Goal: Task Accomplishment & Management: Use online tool/utility

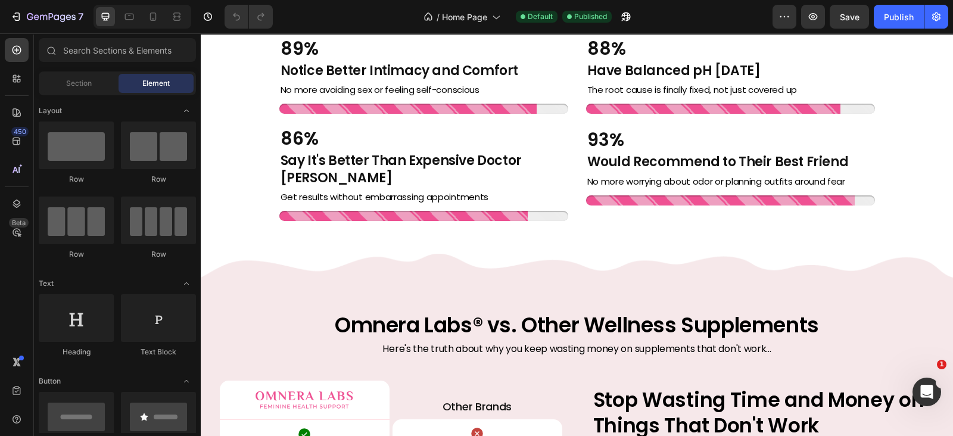
scroll to position [2953, 0]
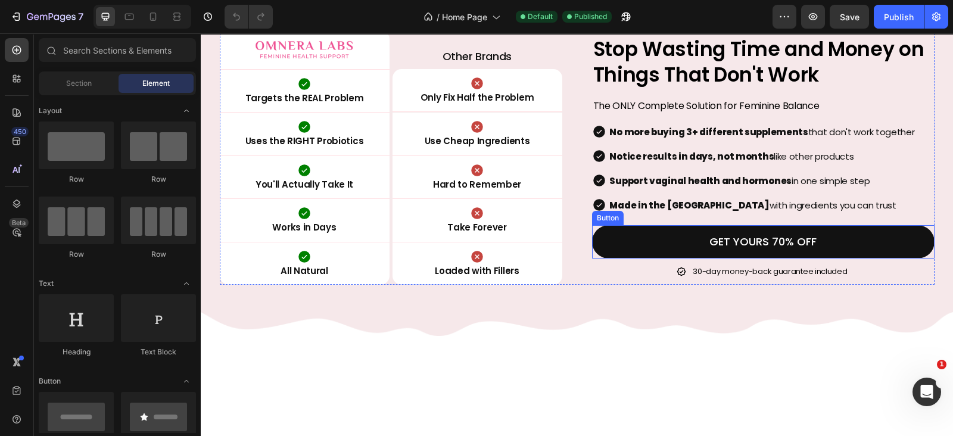
click at [686, 238] on link "GET YOURS 70% OFF" at bounding box center [763, 241] width 342 height 33
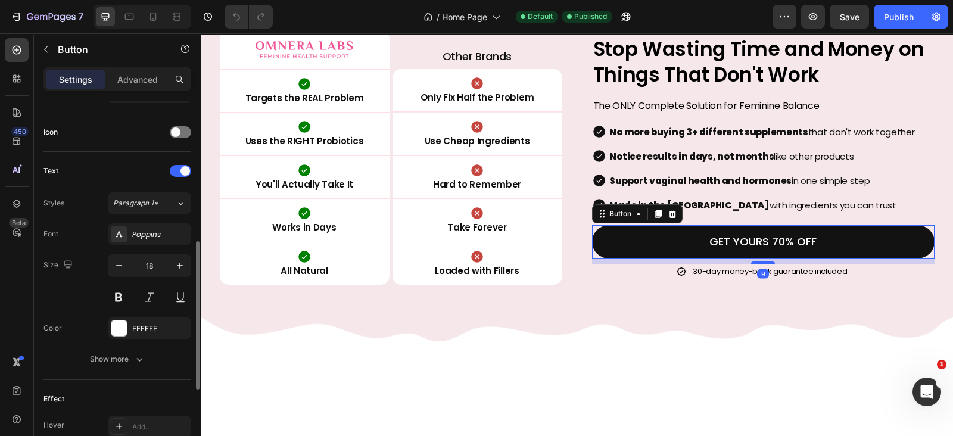
scroll to position [545, 0]
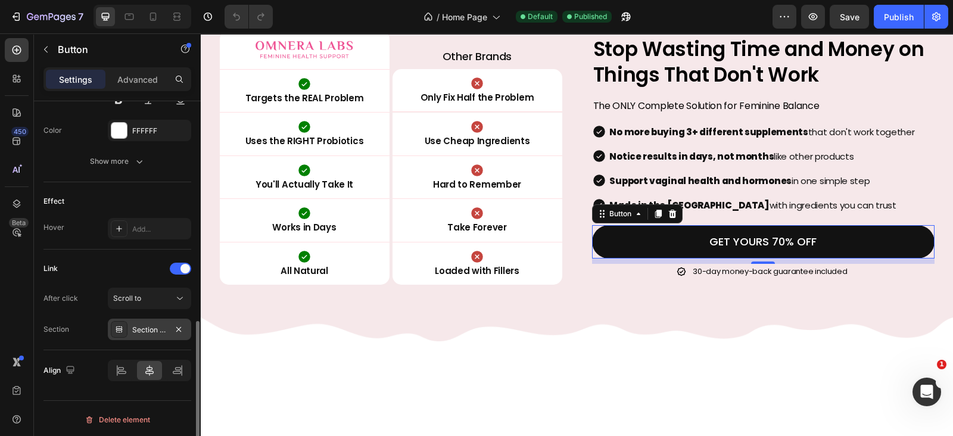
click at [142, 326] on div "Section 14" at bounding box center [149, 330] width 35 height 11
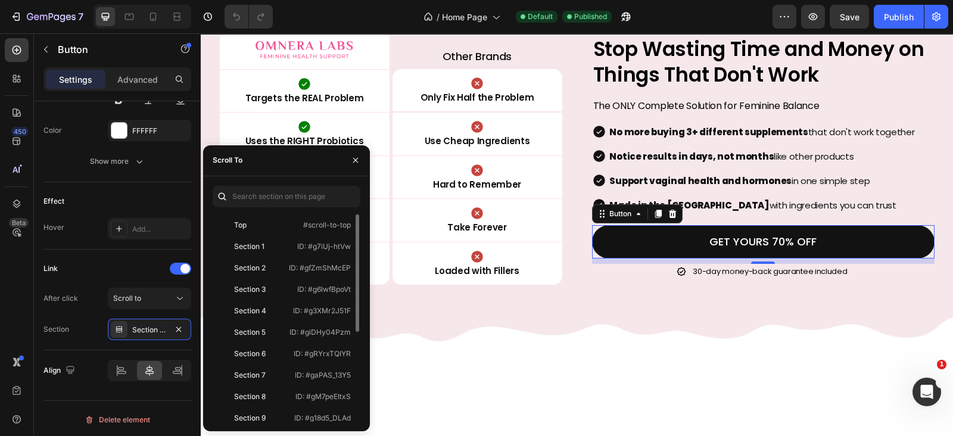
scroll to position [157, 0]
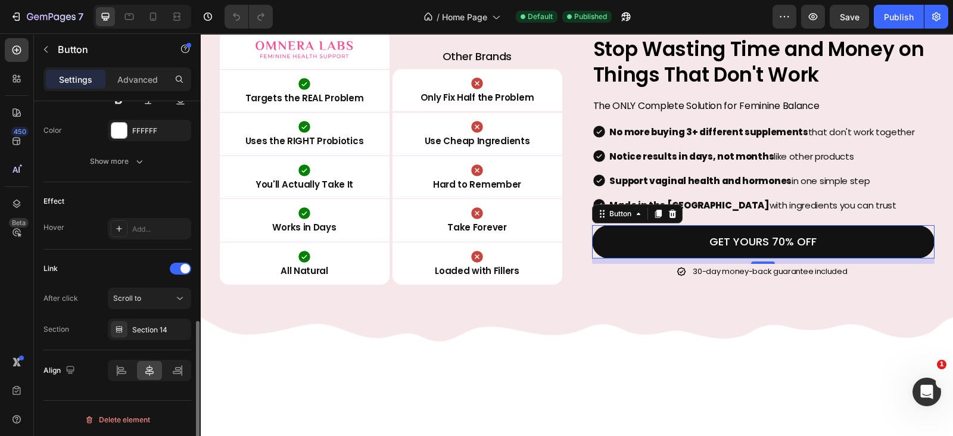
click at [126, 260] on div "Link" at bounding box center [117, 268] width 148 height 19
click at [155, 15] on icon at bounding box center [153, 17] width 12 height 12
type input "14"
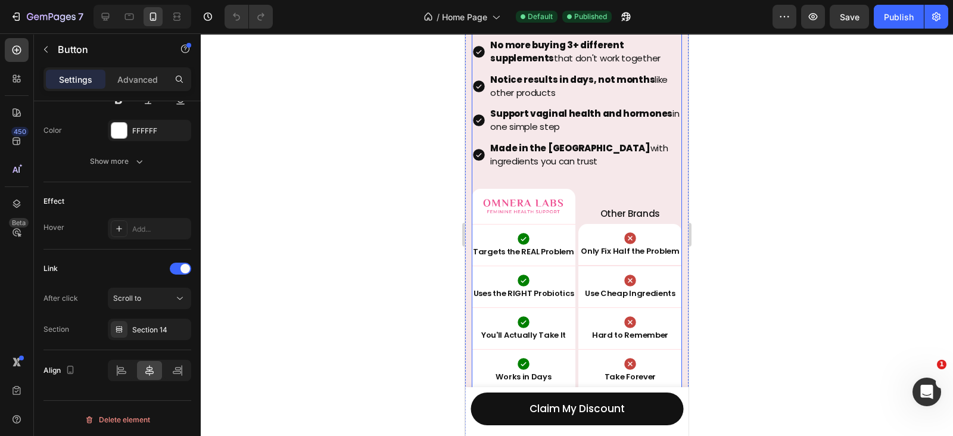
scroll to position [2927, 0]
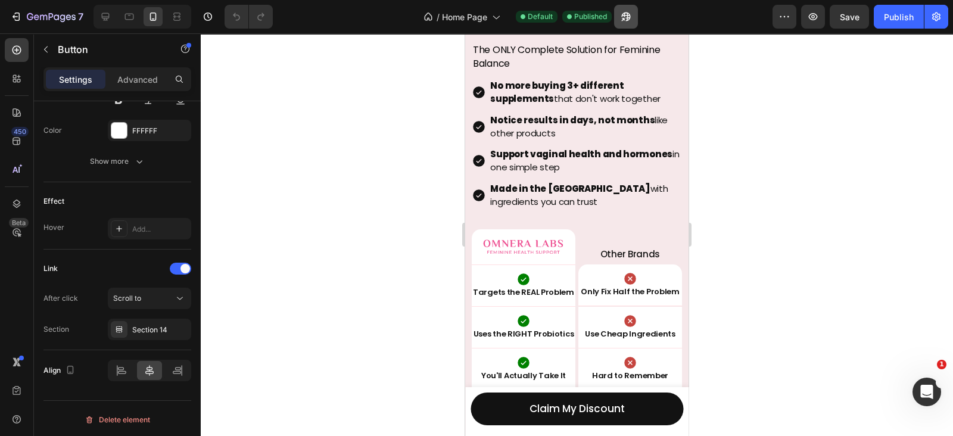
click at [633, 19] on button "button" at bounding box center [626, 17] width 24 height 24
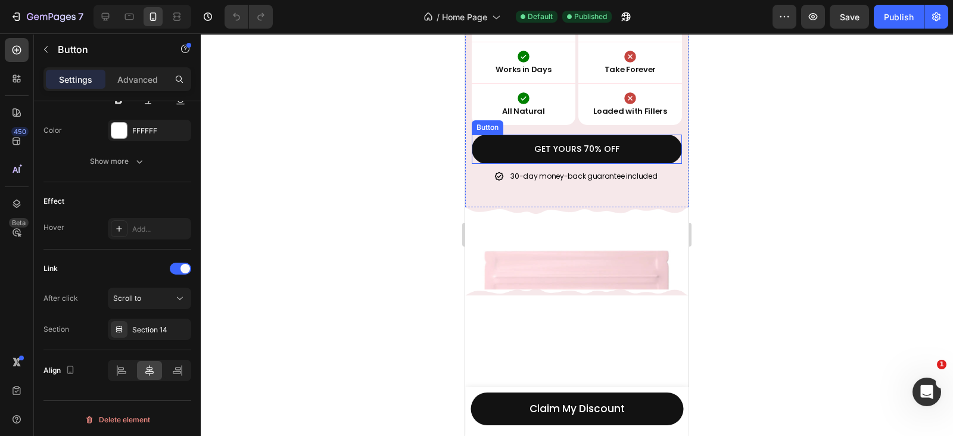
click at [554, 135] on button "GET YOURS 70% OFF" at bounding box center [577, 149] width 210 height 29
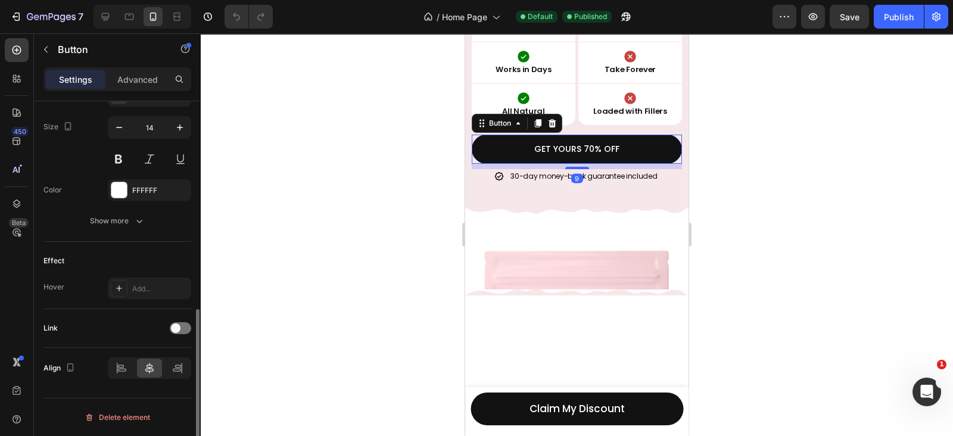
scroll to position [484, 0]
click at [551, 146] on p "GET YOURS 70% OFF" at bounding box center [576, 149] width 85 height 15
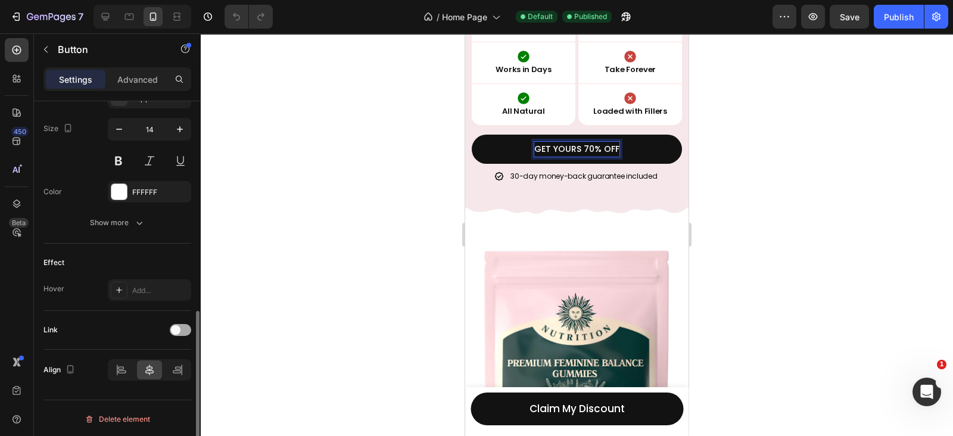
click at [181, 324] on div at bounding box center [180, 330] width 21 height 12
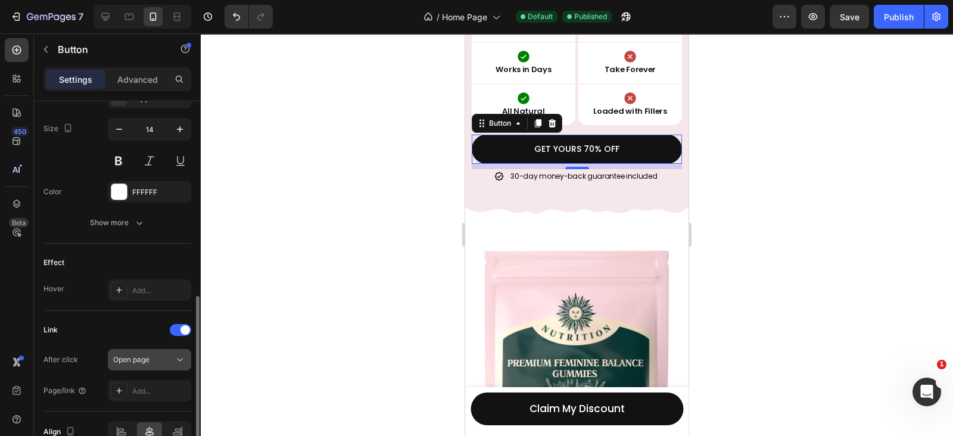
click at [166, 354] on div "Open page" at bounding box center [143, 359] width 61 height 11
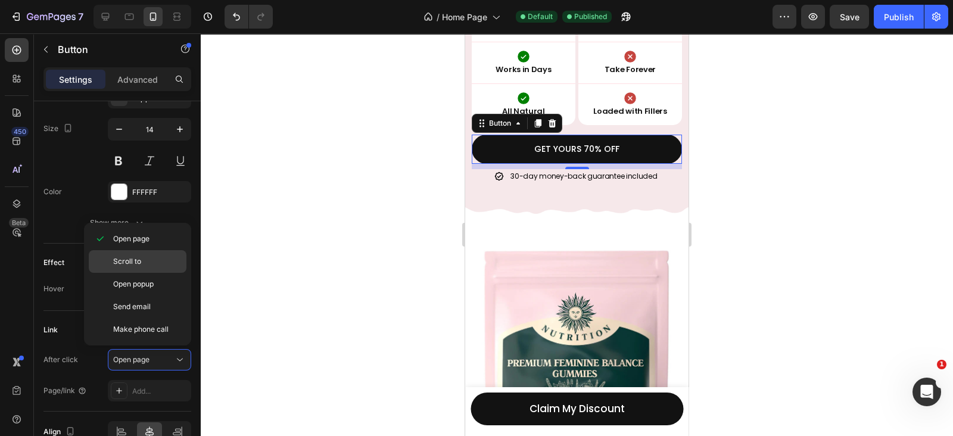
click at [146, 264] on p "Scroll to" at bounding box center [147, 261] width 68 height 11
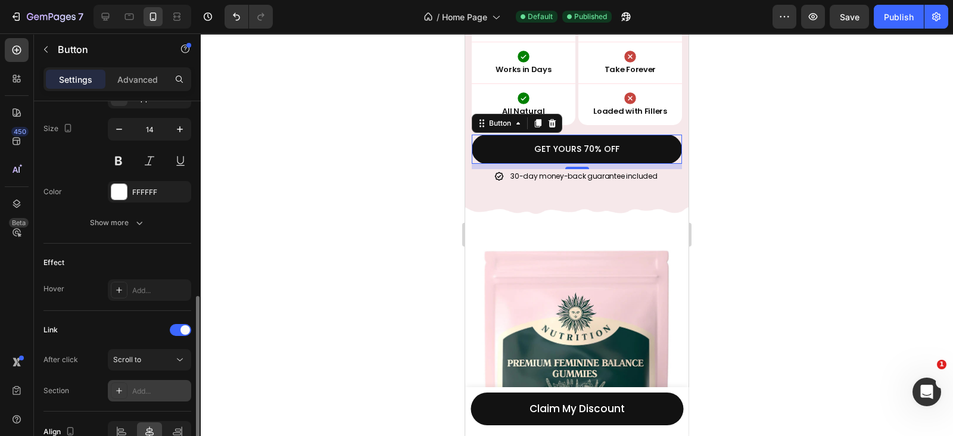
click at [157, 397] on div "Add..." at bounding box center [149, 390] width 83 height 21
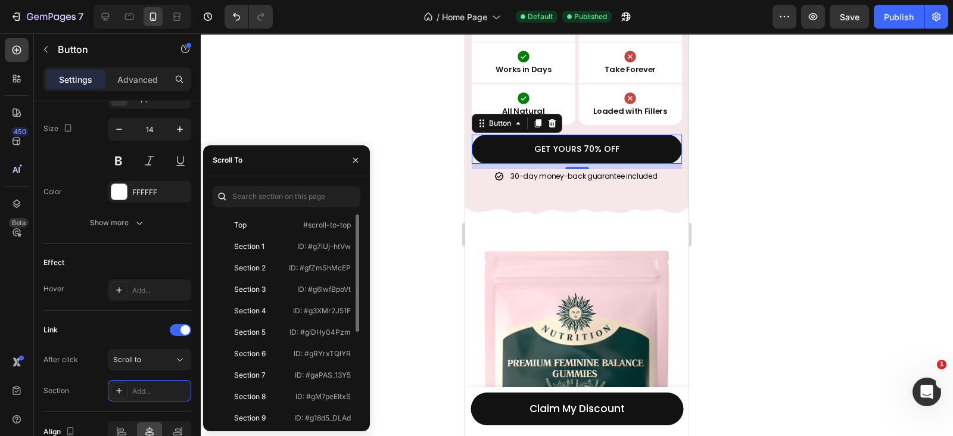
scroll to position [157, 0]
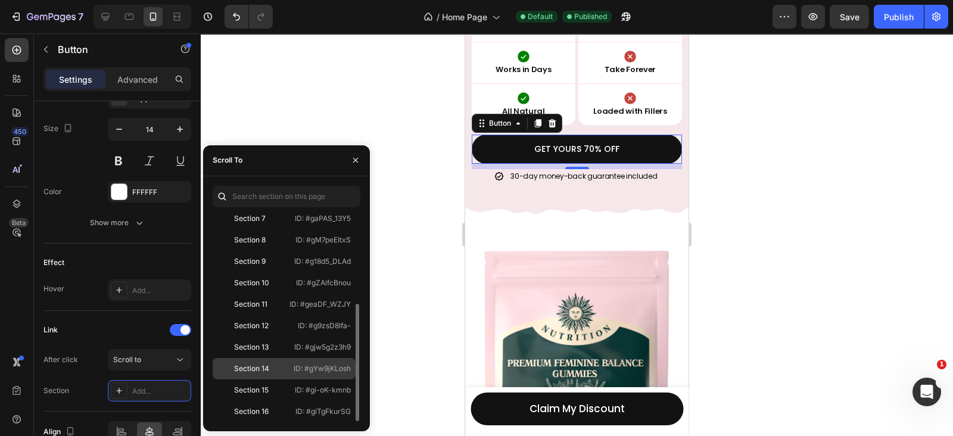
click at [287, 361] on div "Section 14 ID: #gYw9jKLosh" at bounding box center [284, 368] width 143 height 21
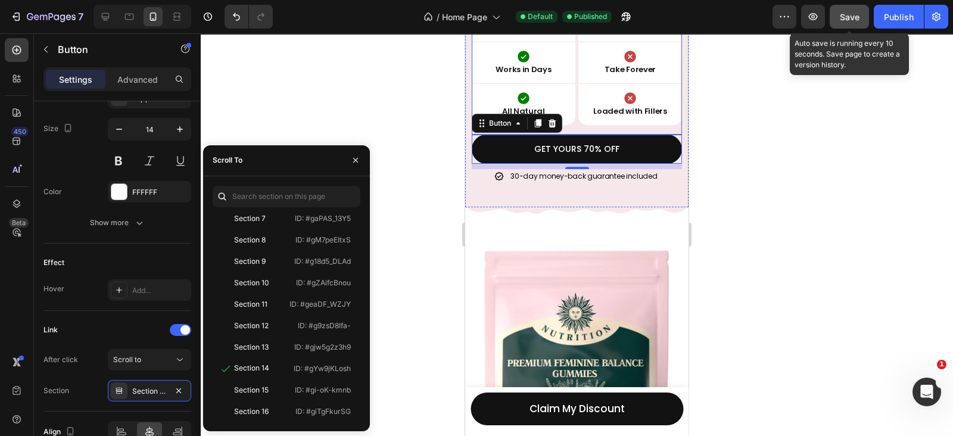
drag, startPoint x: 856, startPoint y: 19, endPoint x: 891, endPoint y: 20, distance: 35.8
click at [855, 18] on span "Save" at bounding box center [850, 17] width 20 height 10
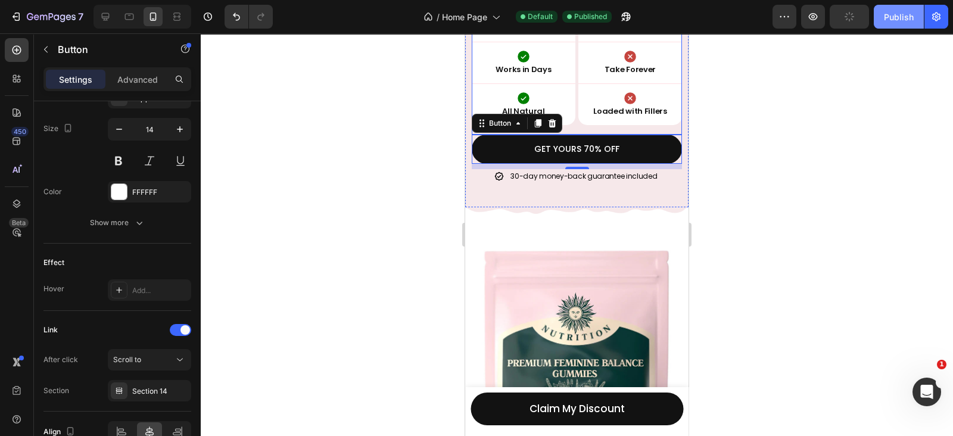
click at [904, 21] on div "Publish" at bounding box center [899, 17] width 30 height 13
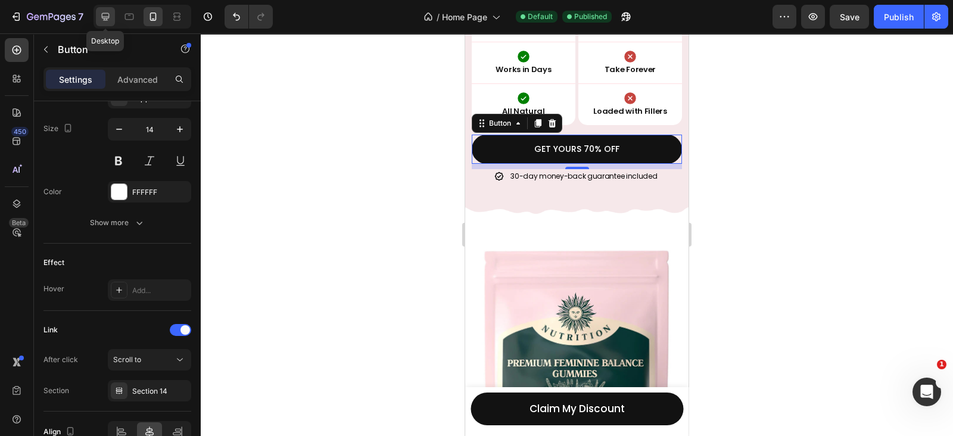
click at [108, 9] on div at bounding box center [105, 16] width 19 height 19
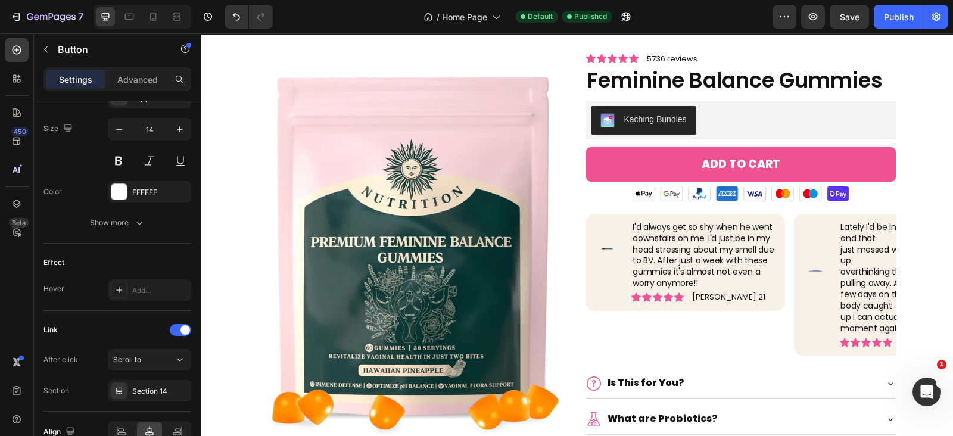
type input "18"
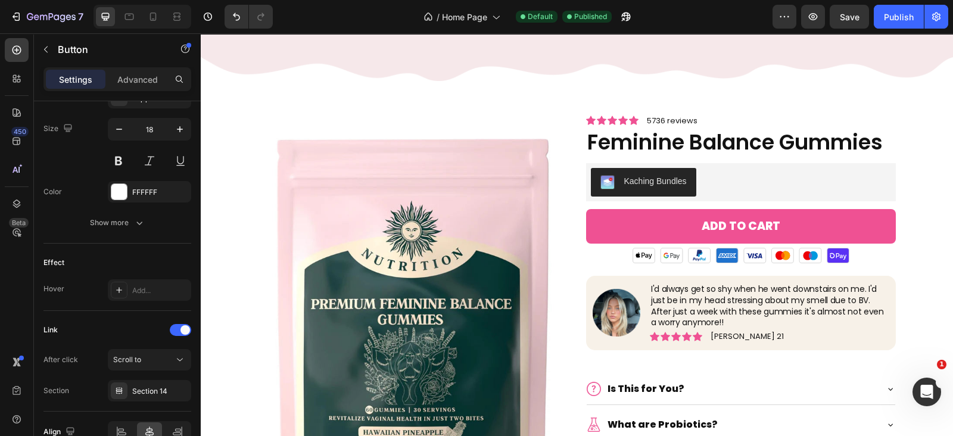
scroll to position [3171, 0]
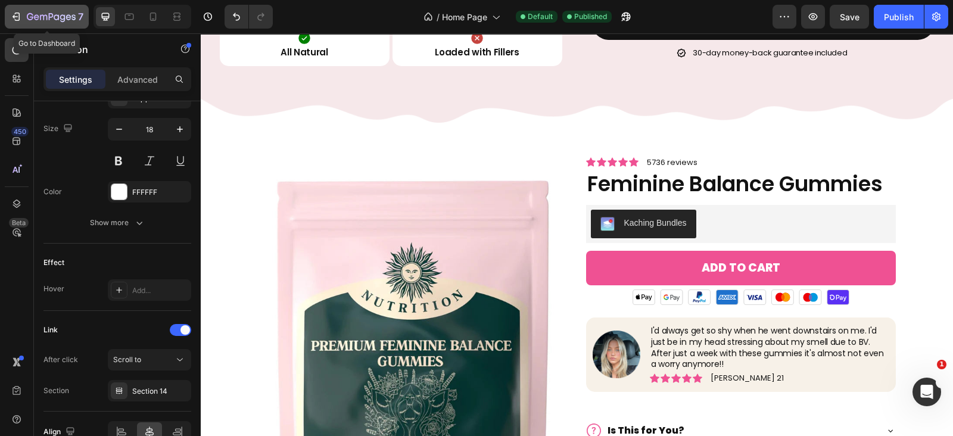
click at [18, 8] on button "7" at bounding box center [47, 17] width 84 height 24
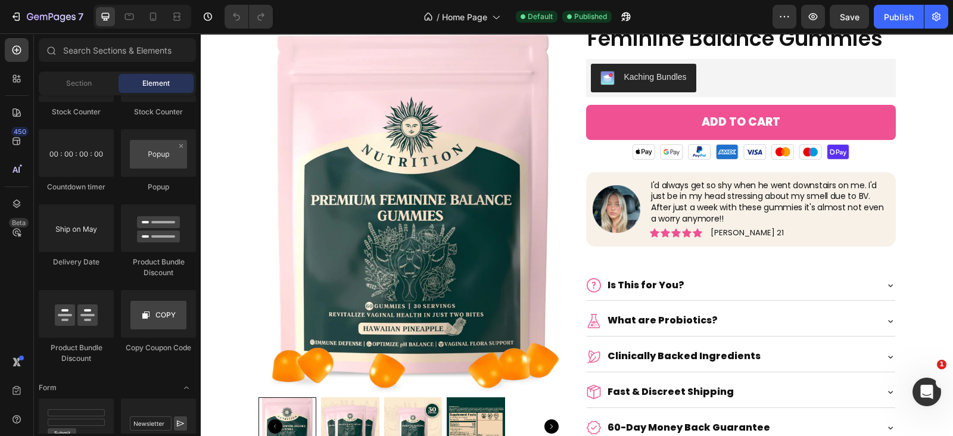
scroll to position [3192, 0]
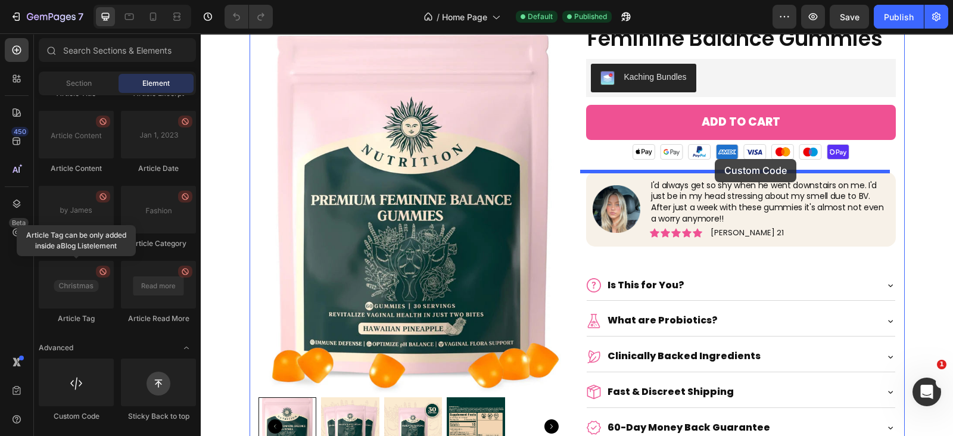
drag, startPoint x: 270, startPoint y: 410, endPoint x: 715, endPoint y: 159, distance: 510.1
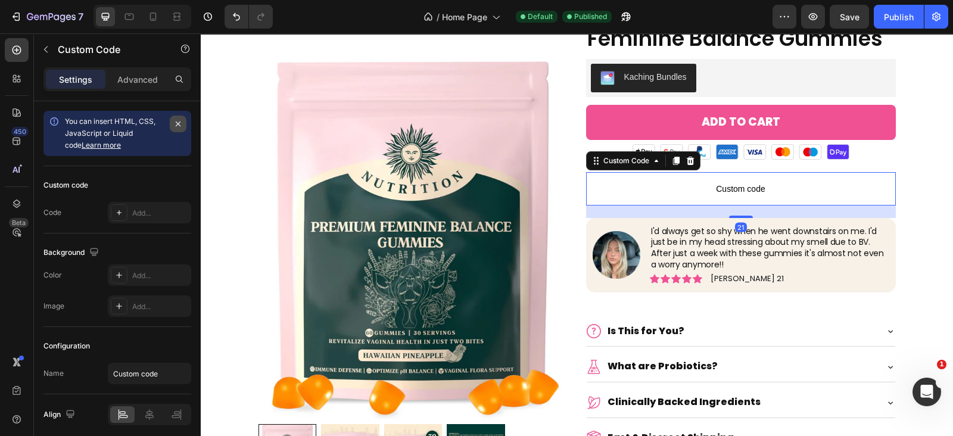
click at [182, 128] on icon "button" at bounding box center [178, 124] width 10 height 10
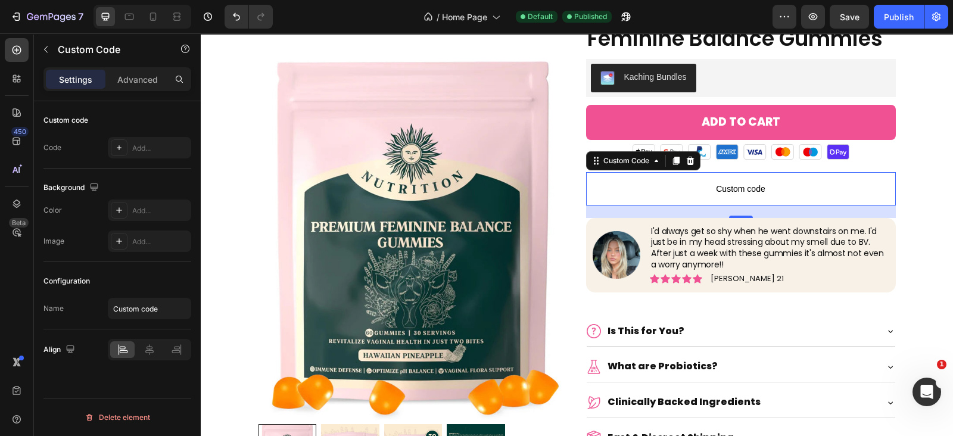
click at [654, 190] on span "Custom code" at bounding box center [741, 189] width 310 height 14
click at [620, 162] on div "Custom Code" at bounding box center [626, 160] width 51 height 11
click at [640, 201] on p "Custom code" at bounding box center [741, 188] width 310 height 33
click at [140, 152] on div "Add..." at bounding box center [160, 148] width 56 height 11
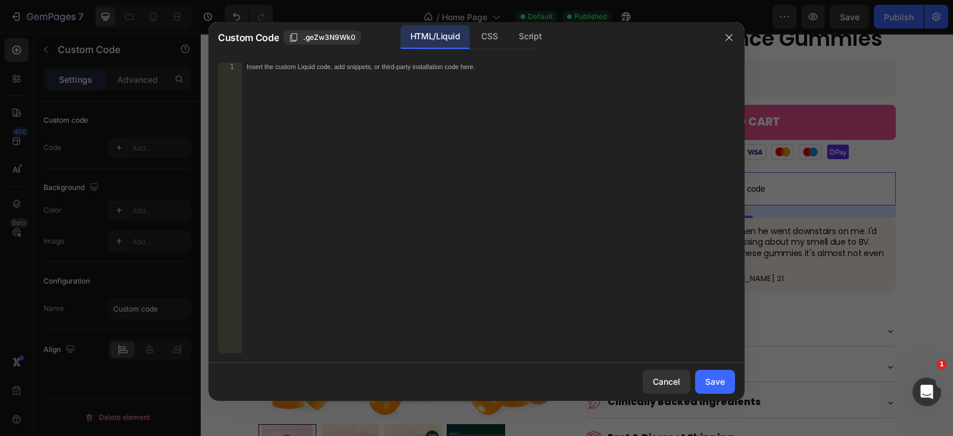
click at [289, 136] on div "Insert the custom Liquid code, add snippets, or third-party installation code h…" at bounding box center [488, 216] width 493 height 307
paste textarea "></delm-widget>"
type textarea "></delm-widget>"
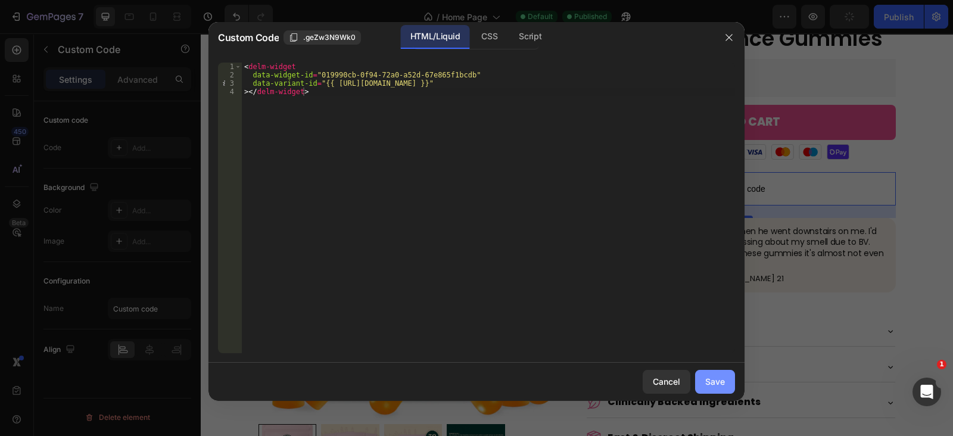
click at [710, 381] on div "Save" at bounding box center [715, 381] width 20 height 13
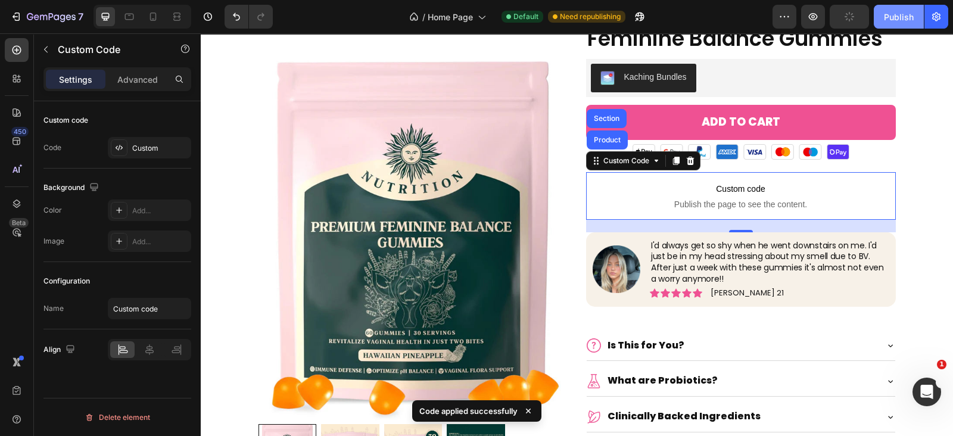
click at [905, 14] on div "Publish" at bounding box center [899, 17] width 30 height 13
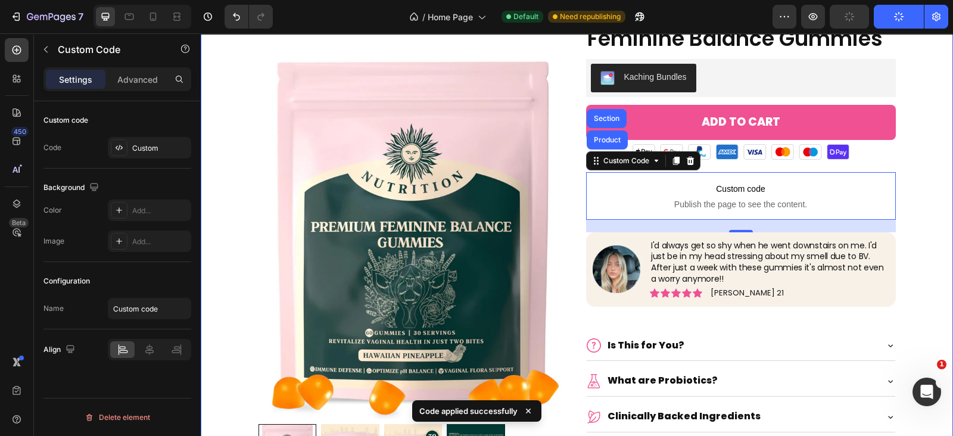
click at [934, 194] on div "Product Images Icon Icon Icon Icon Icon Icon List 5736 reviews Text Block Row F…" at bounding box center [577, 260] width 752 height 567
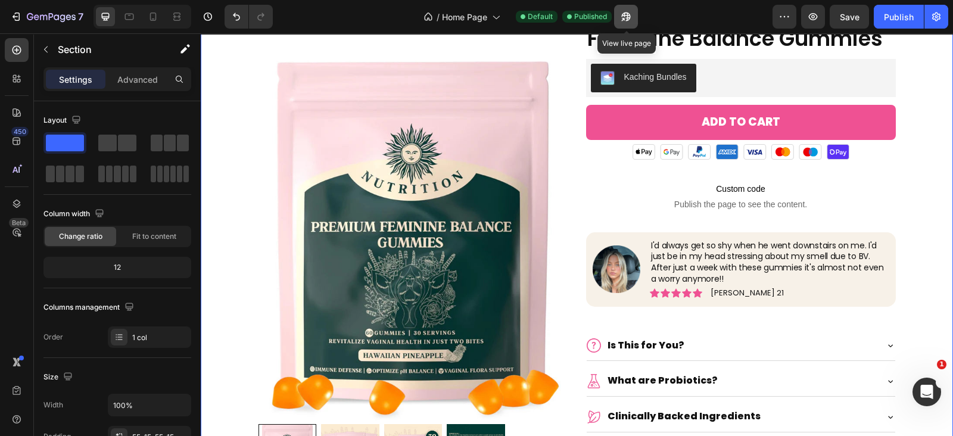
click at [631, 10] on button "button" at bounding box center [626, 17] width 24 height 24
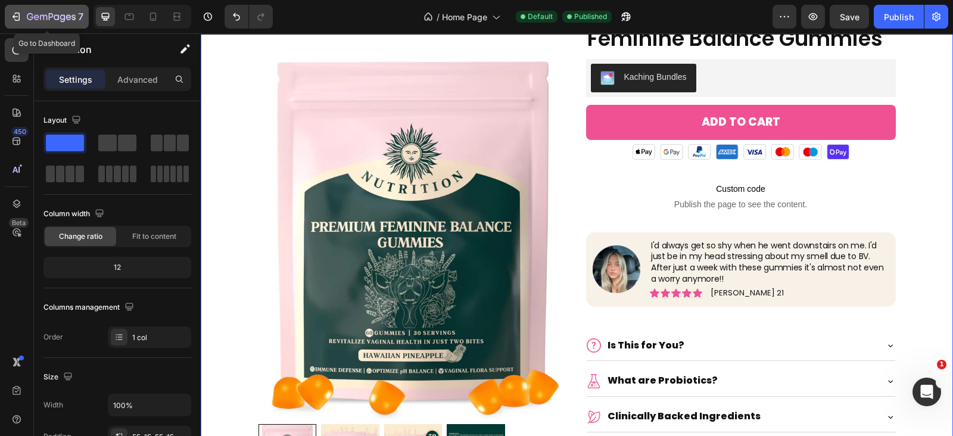
click at [16, 17] on icon "button" at bounding box center [16, 17] width 12 height 12
